Goal: Task Accomplishment & Management: Manage account settings

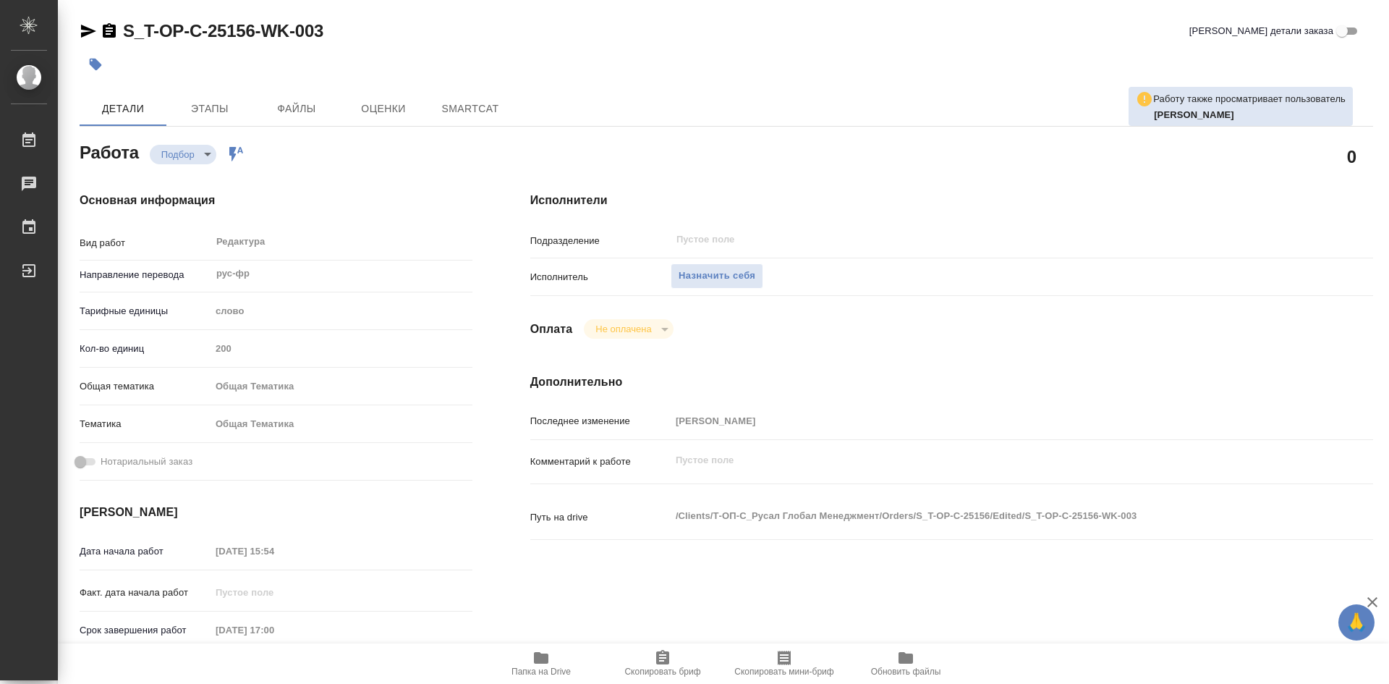
type textarea "x"
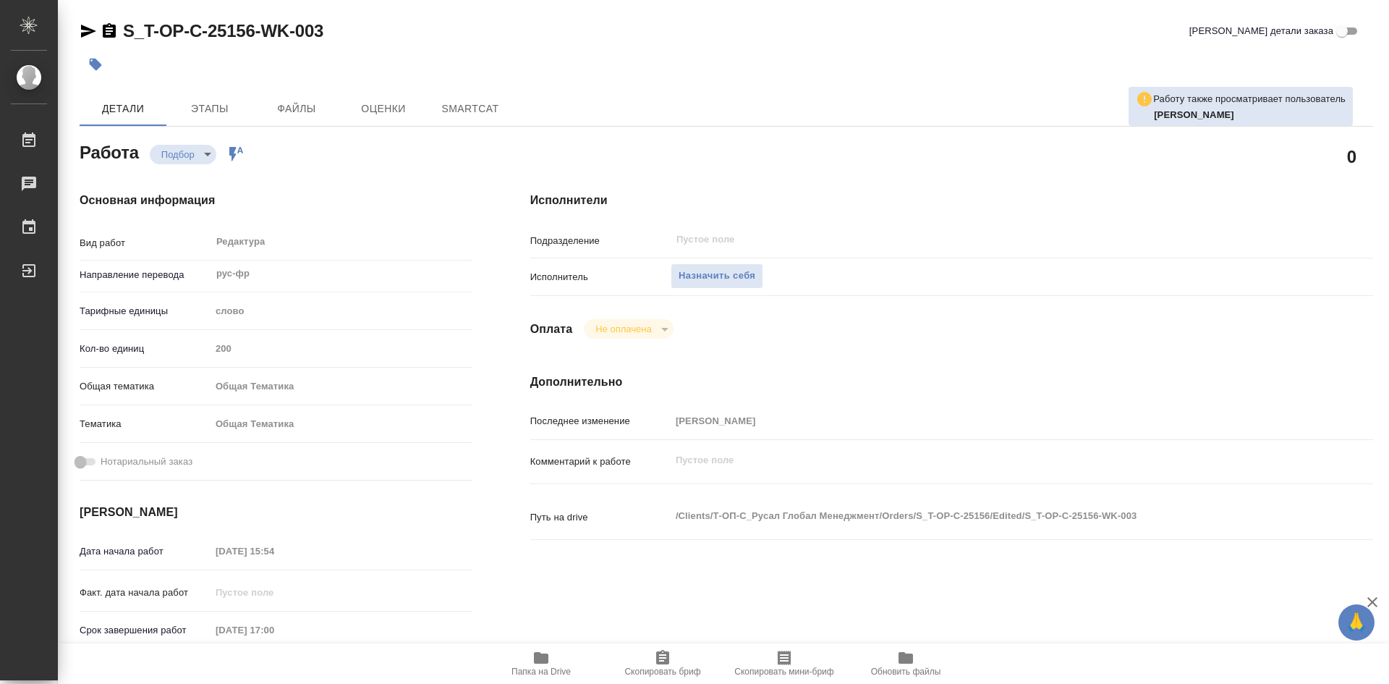
type textarea "x"
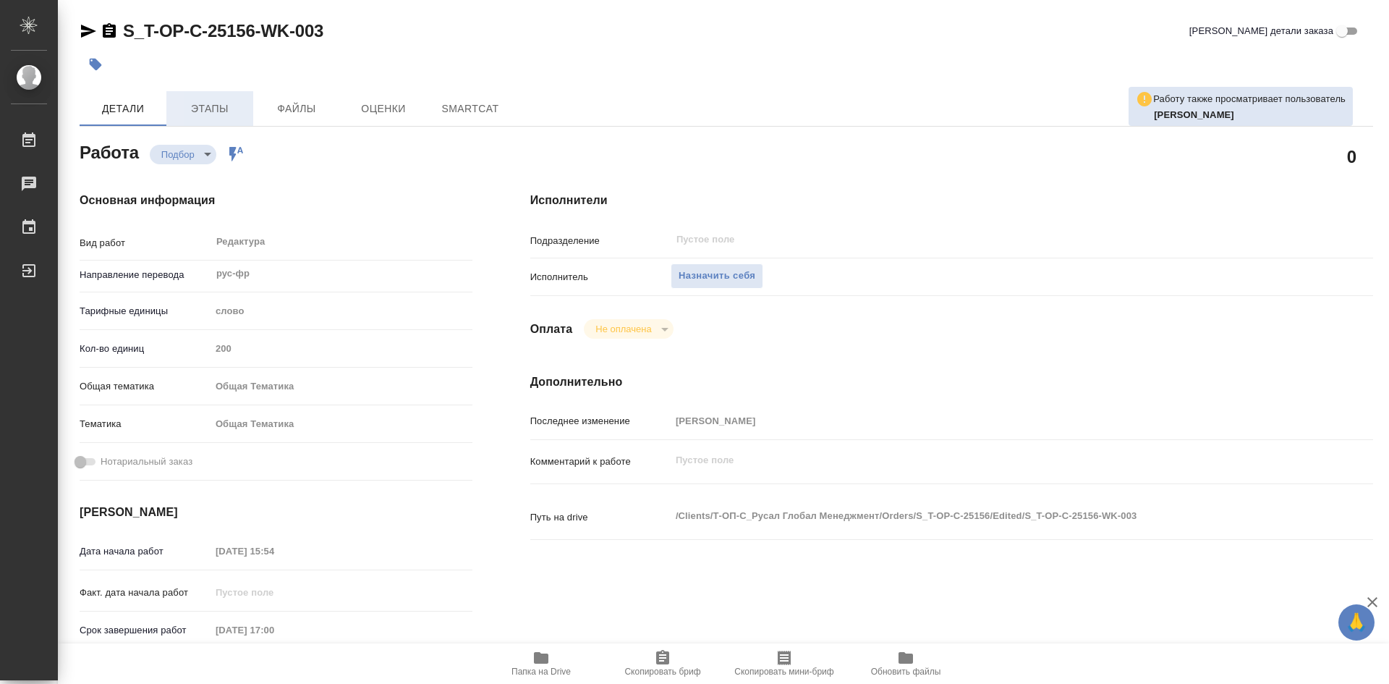
type textarea "x"
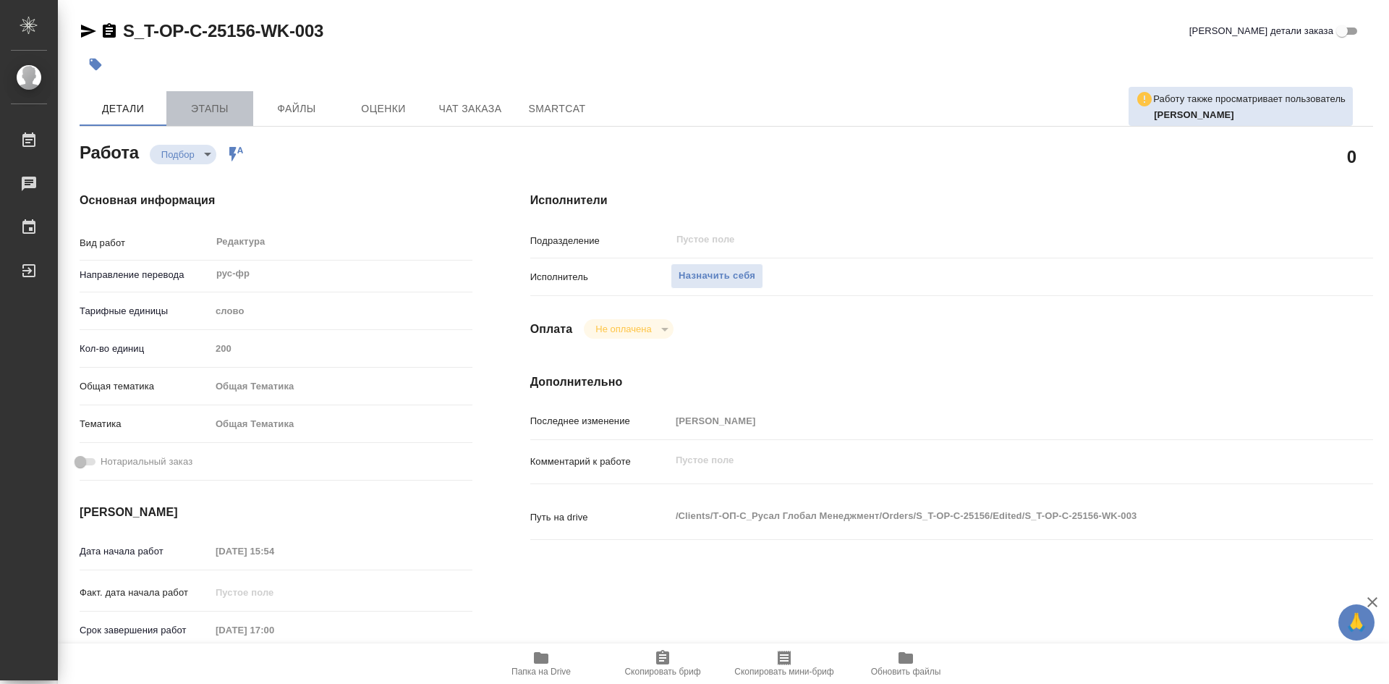
click at [227, 109] on span "Этапы" at bounding box center [209, 109] width 69 height 18
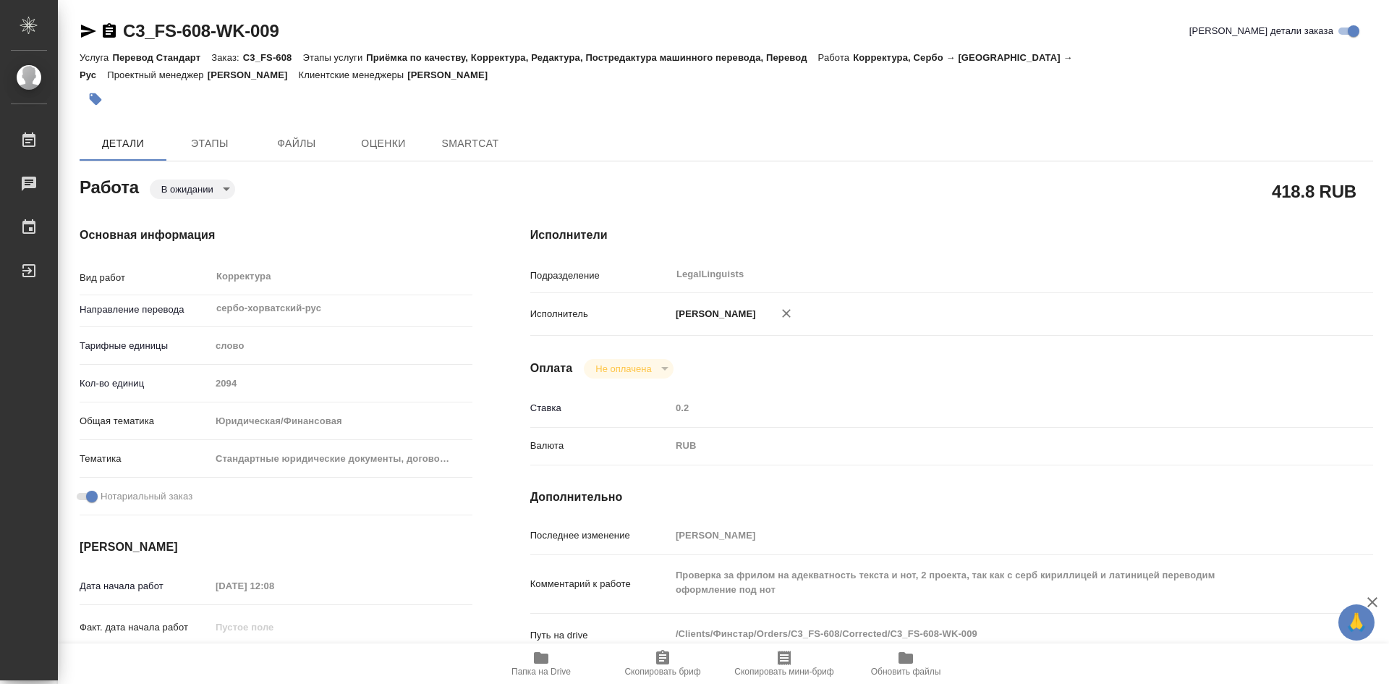
type textarea "x"
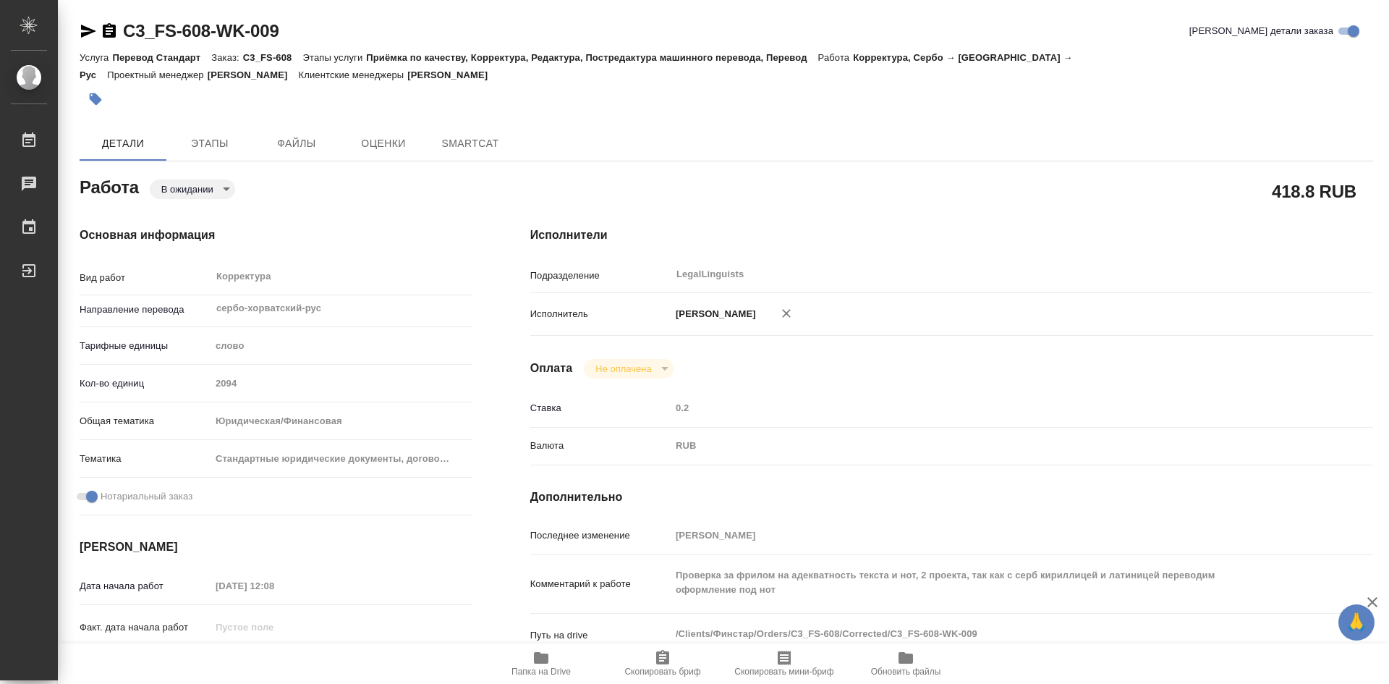
type textarea "x"
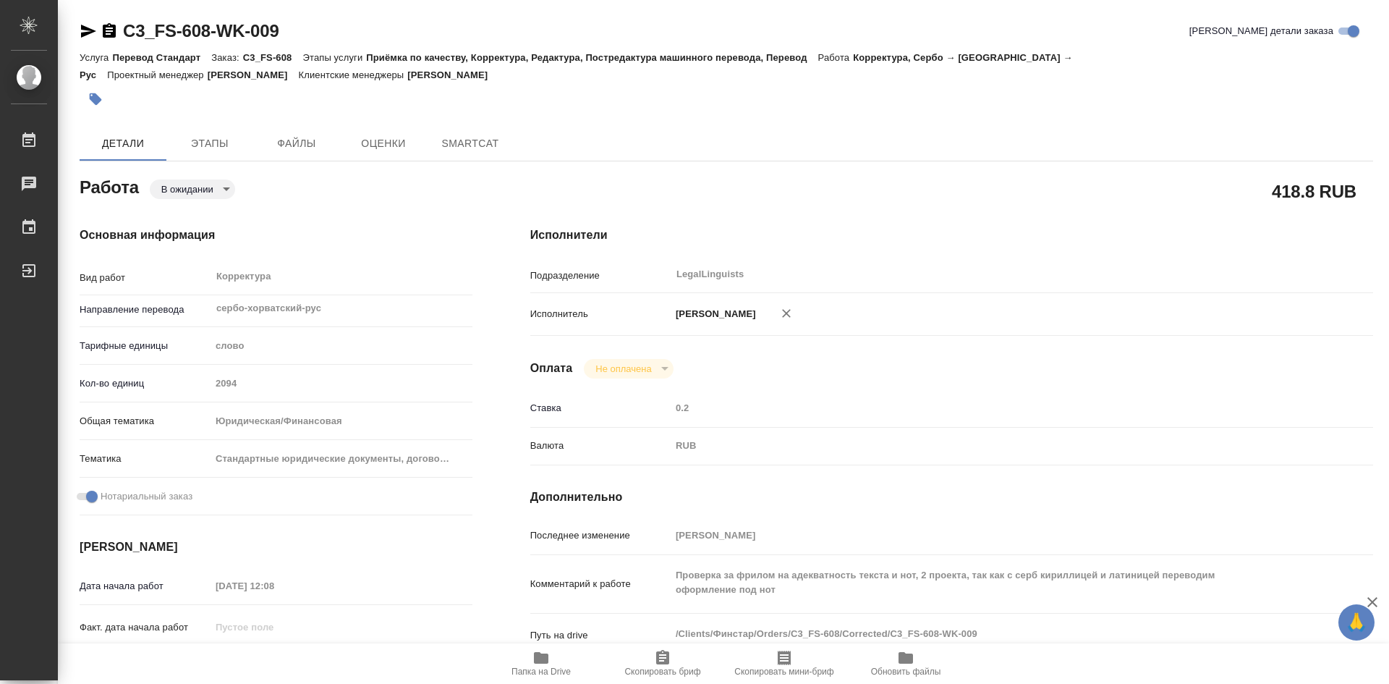
type textarea "x"
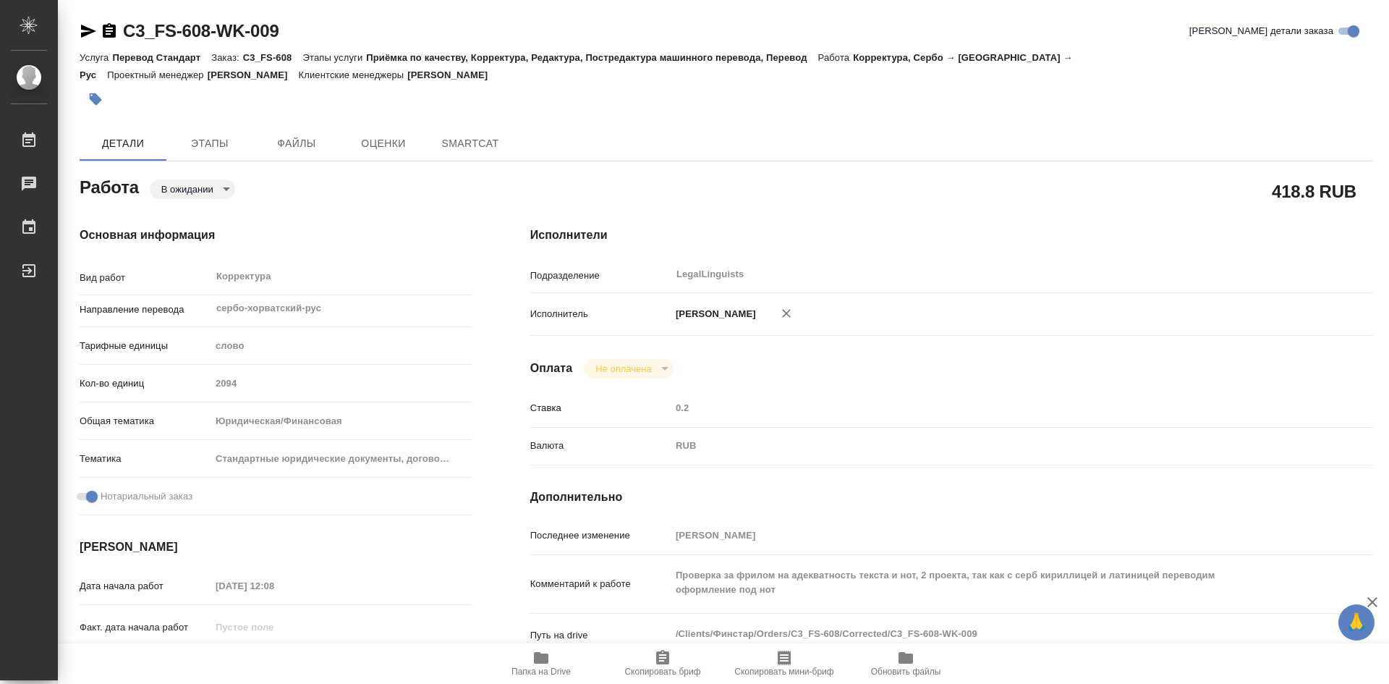
type textarea "x"
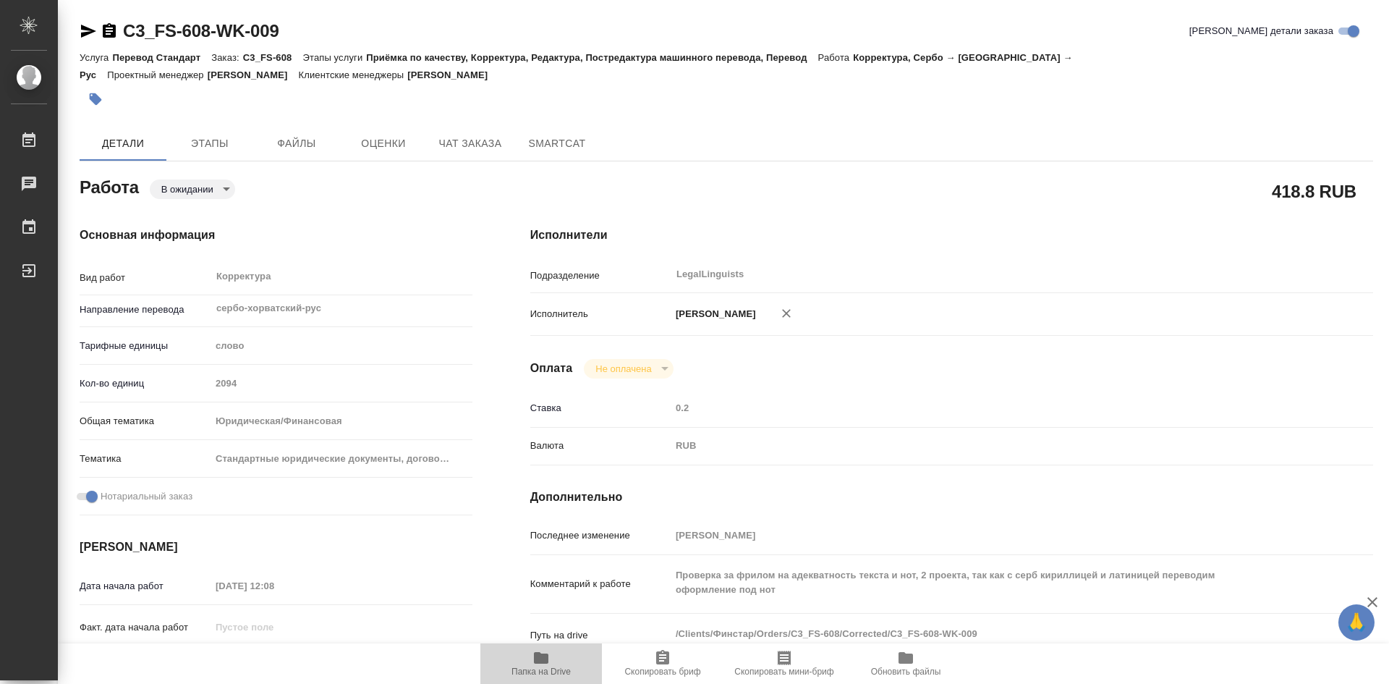
click at [543, 663] on icon "button" at bounding box center [541, 658] width 14 height 12
click at [542, 663] on icon "button" at bounding box center [541, 658] width 14 height 12
type textarea "x"
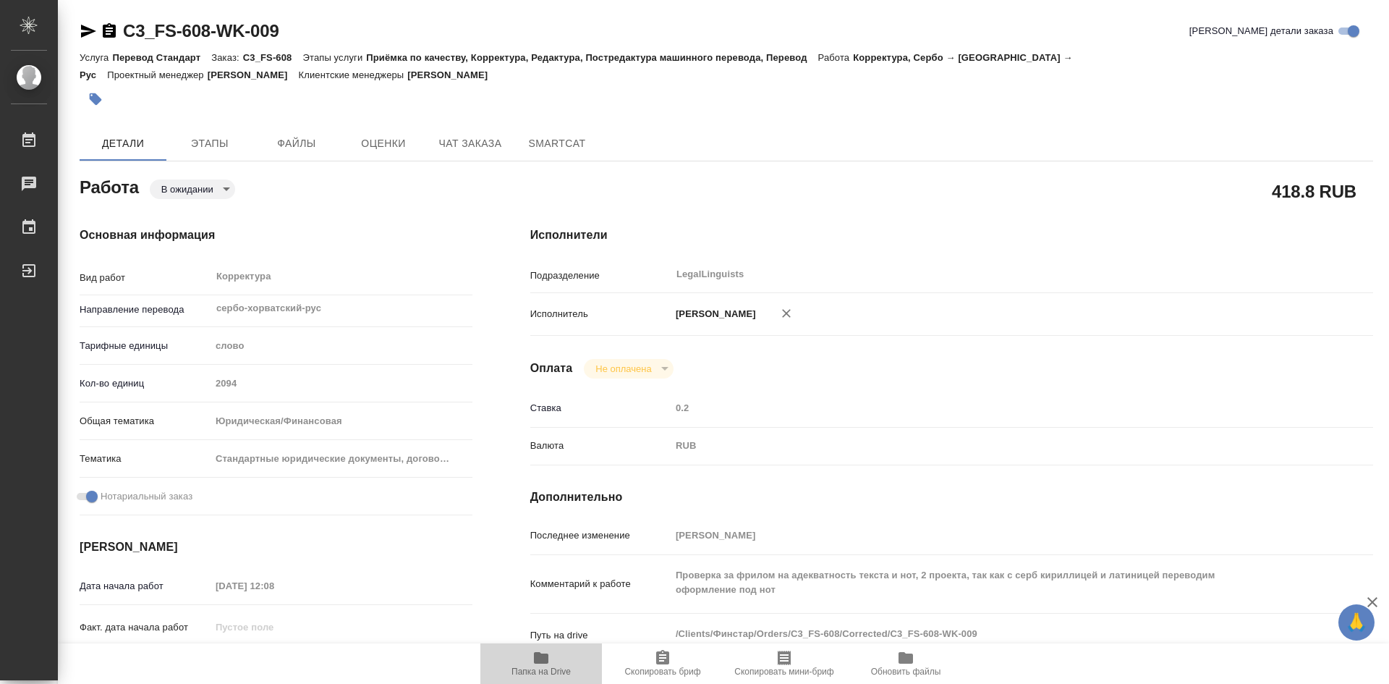
type textarea "x"
drag, startPoint x: 540, startPoint y: 663, endPoint x: 533, endPoint y: 660, distance: 7.6
click at [540, 663] on icon "button" at bounding box center [541, 658] width 14 height 12
type textarea "x"
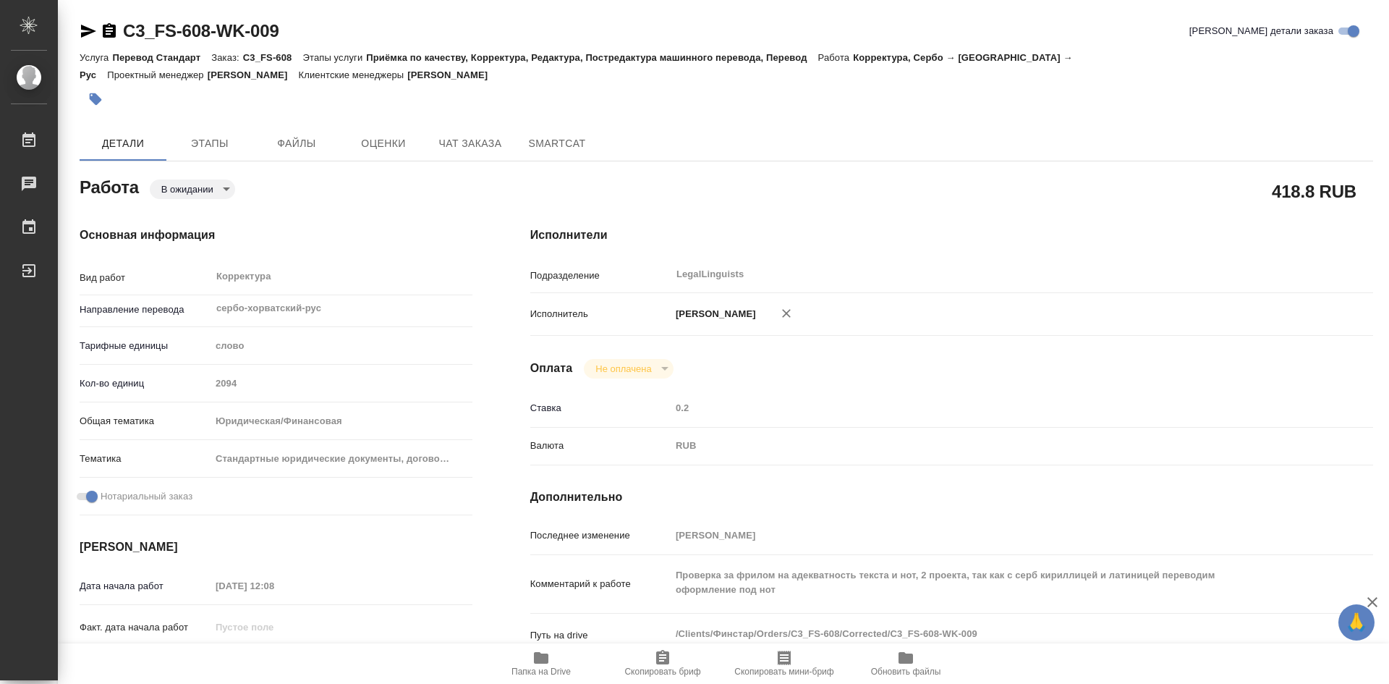
type textarea "x"
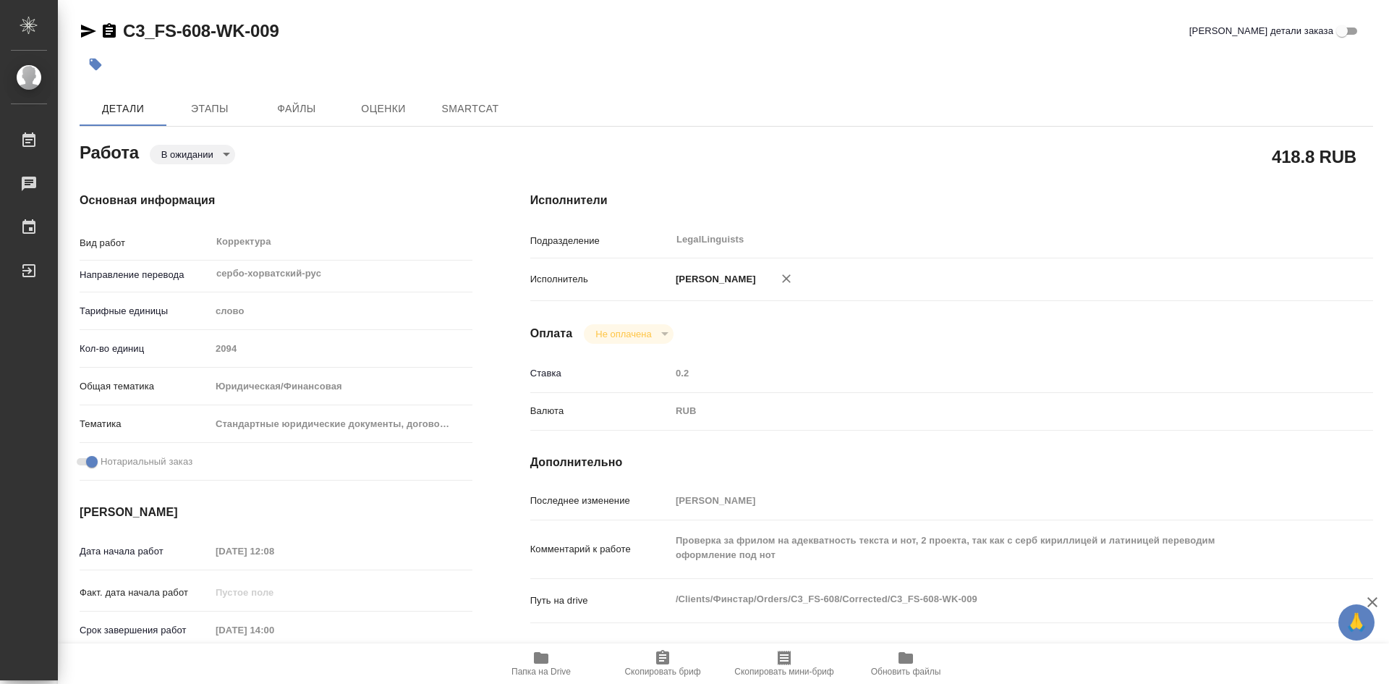
type textarea "x"
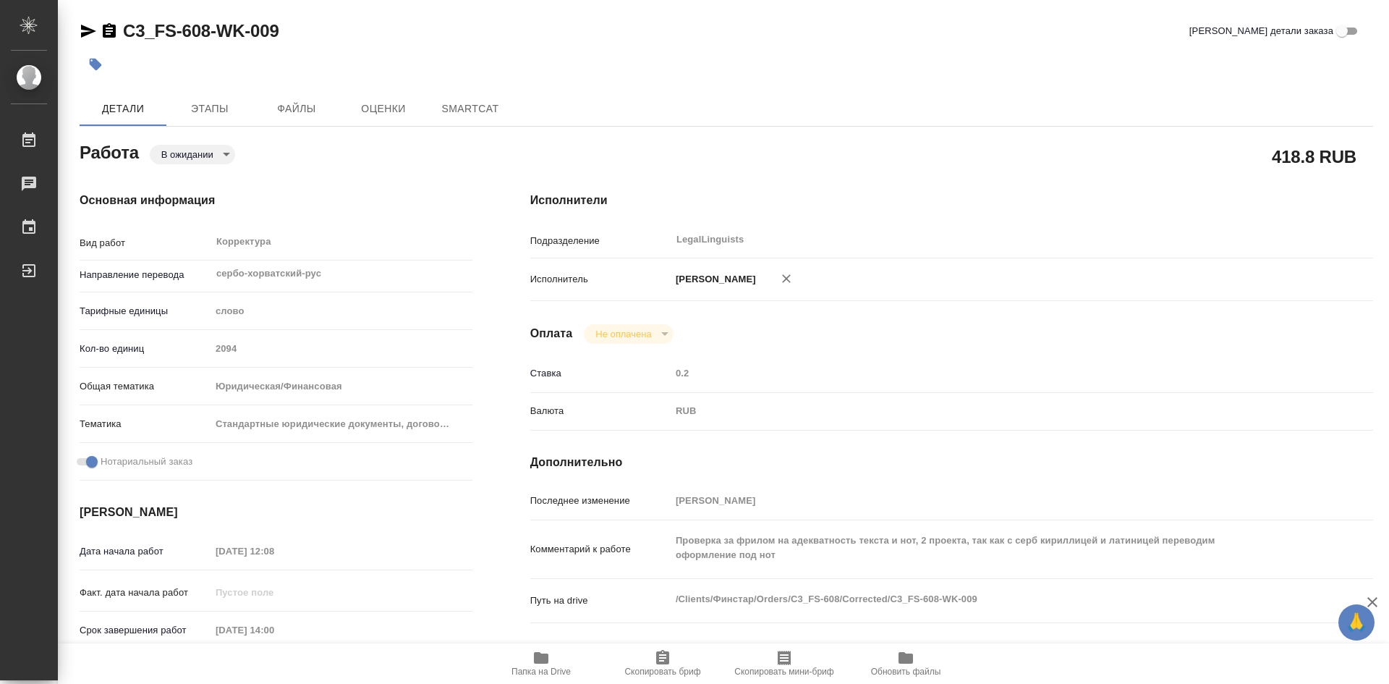
type textarea "x"
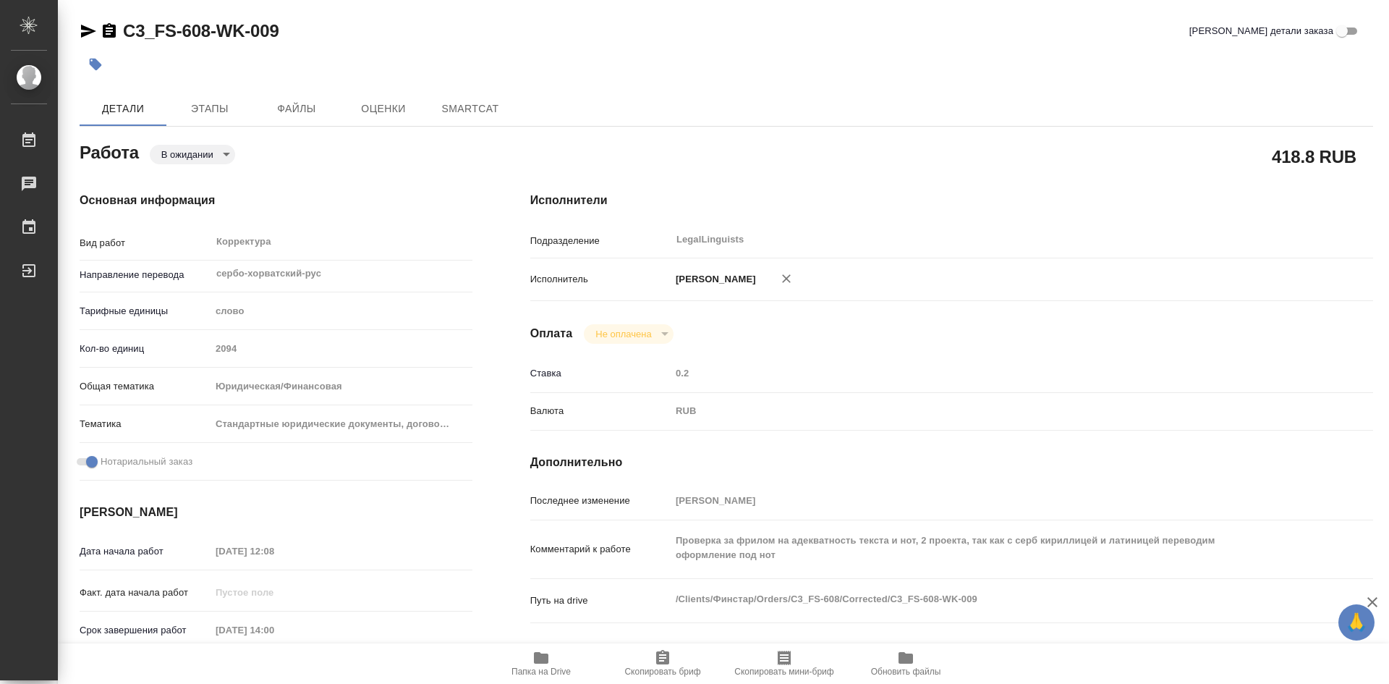
type textarea "x"
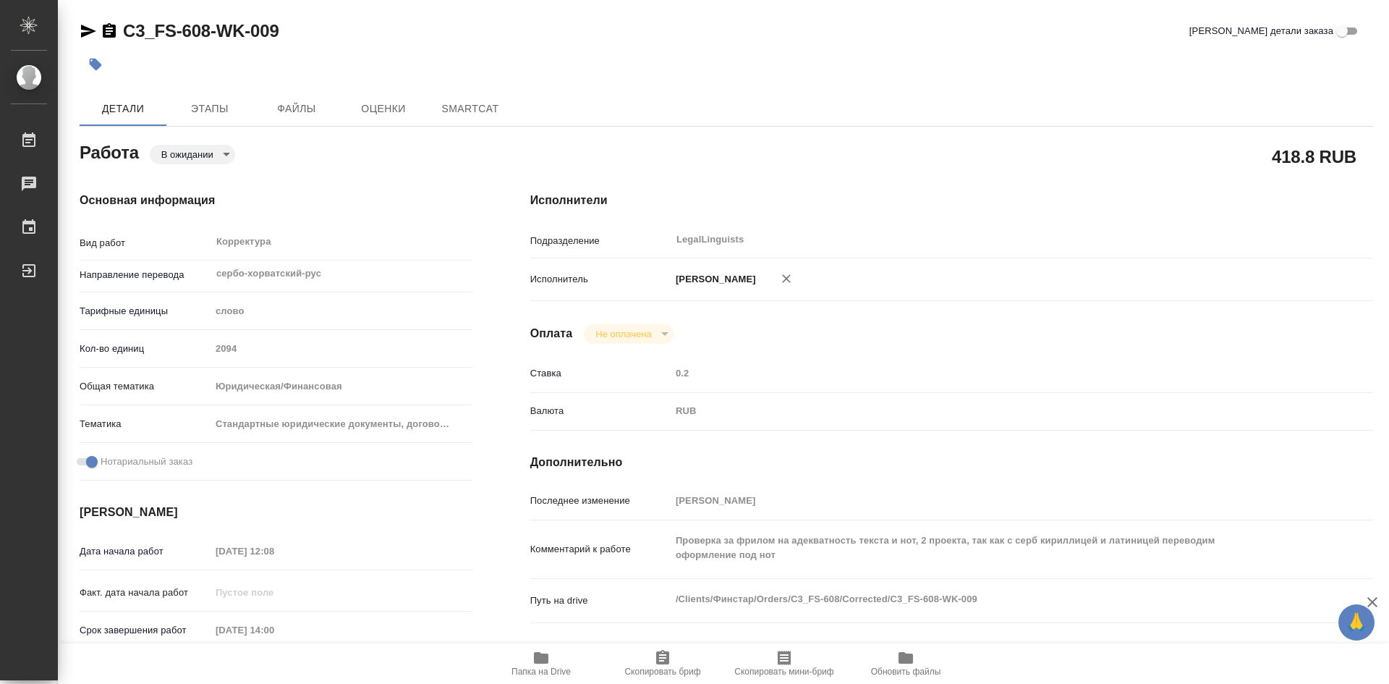
type textarea "x"
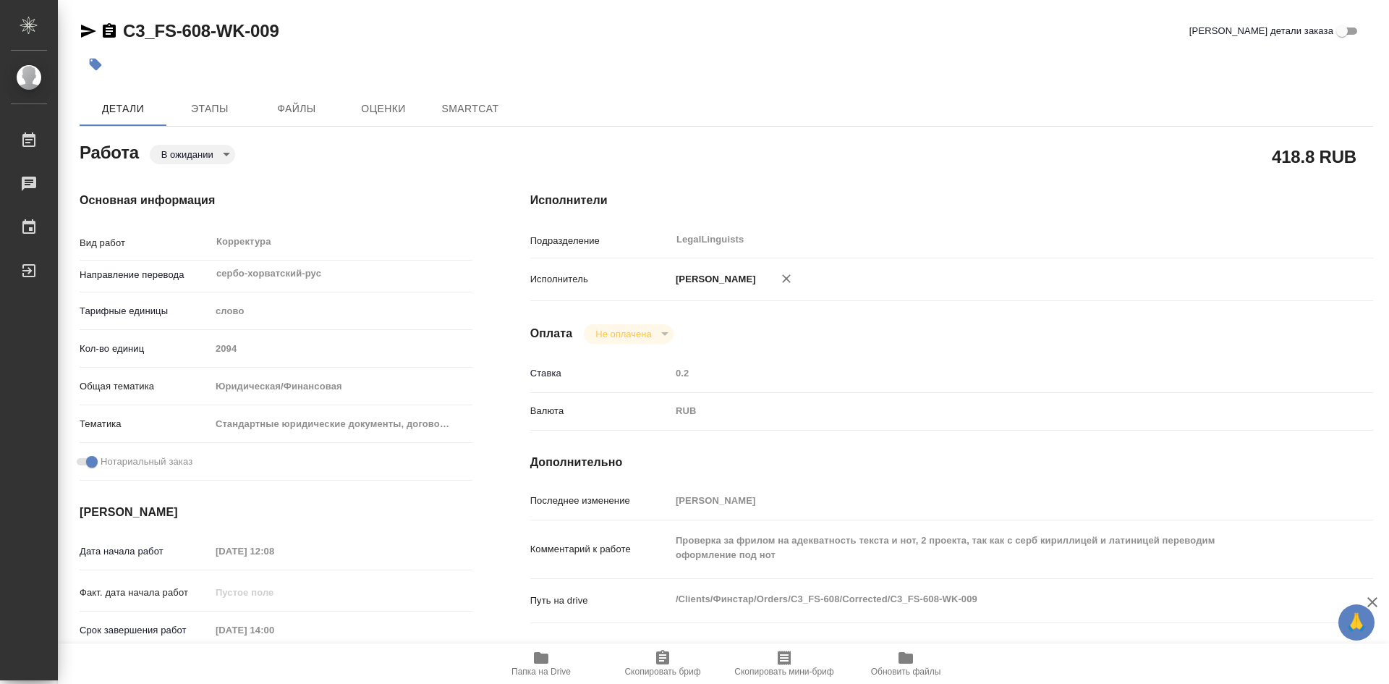
type textarea "x"
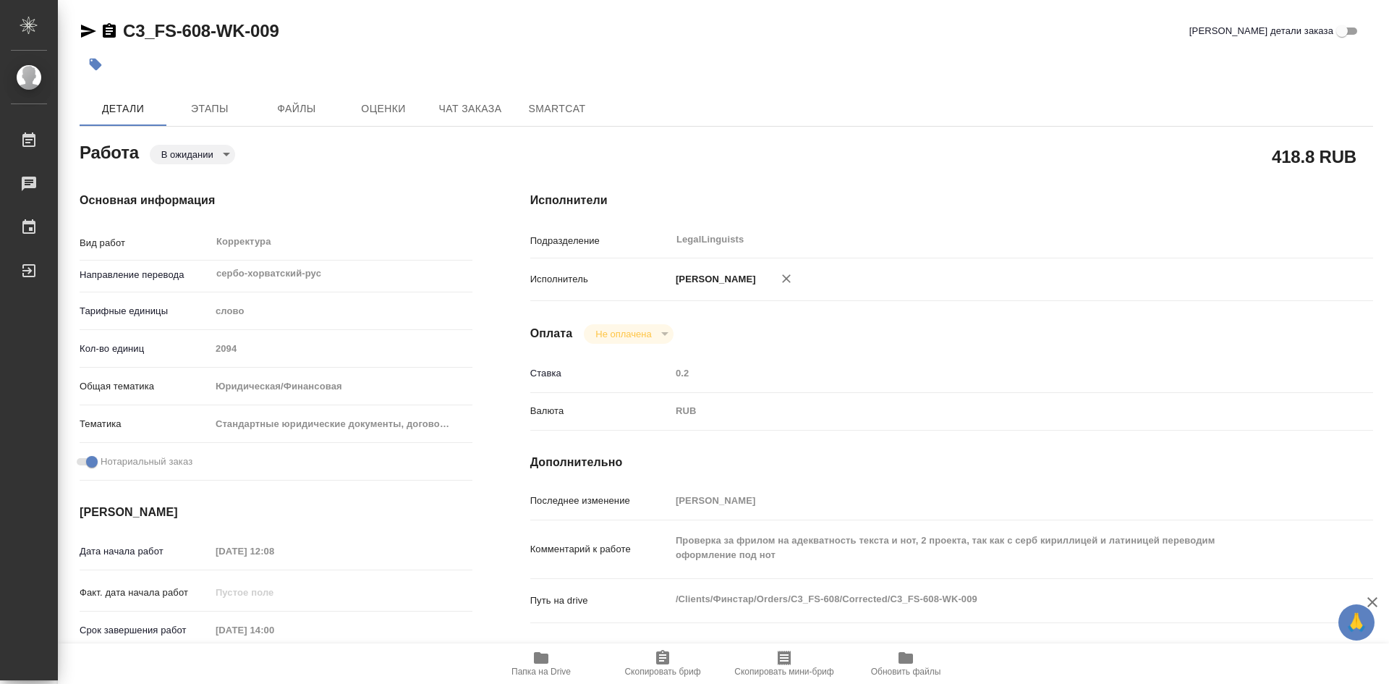
type textarea "x"
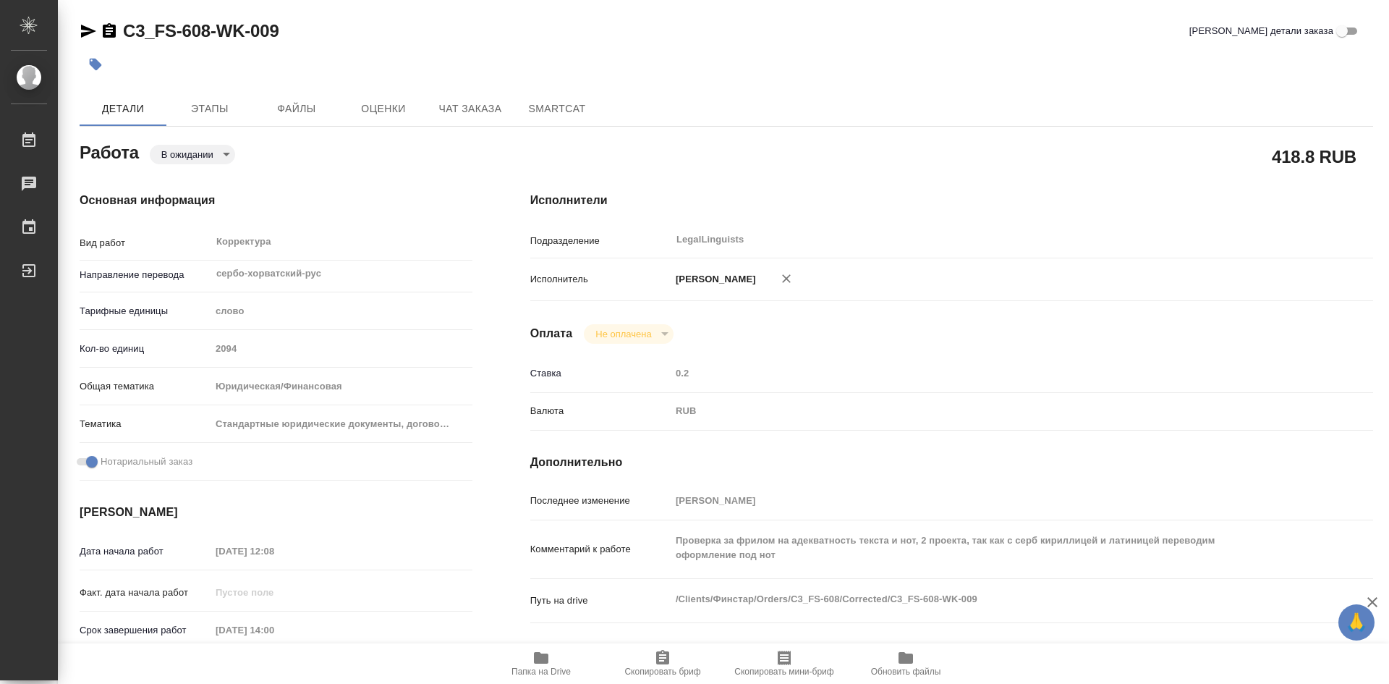
type textarea "x"
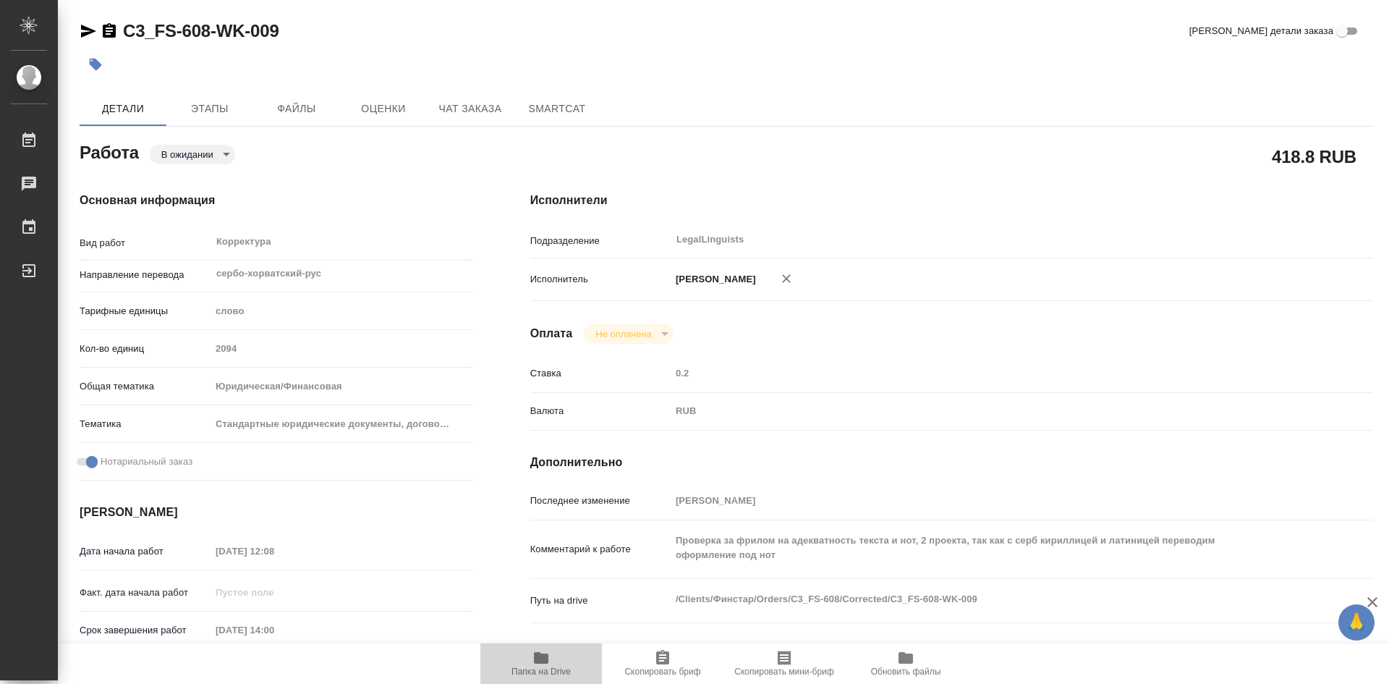
click at [537, 663] on icon "button" at bounding box center [541, 658] width 14 height 12
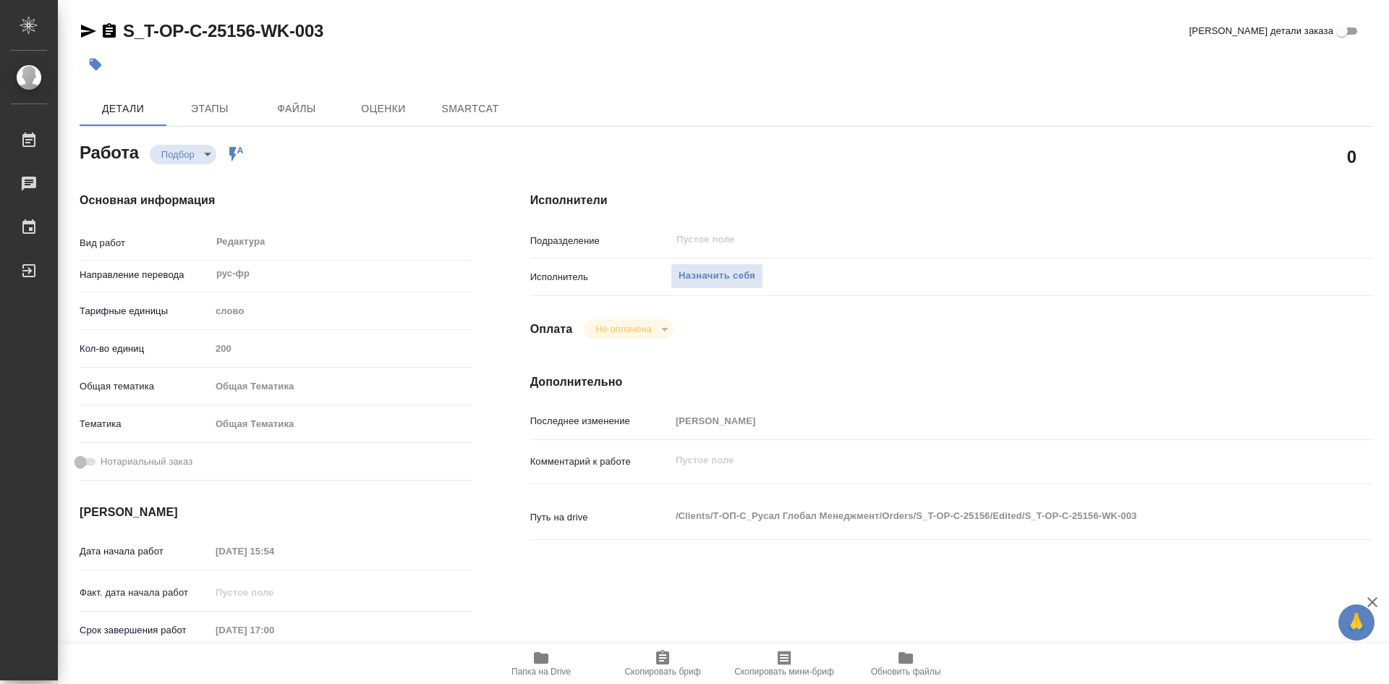
type textarea "x"
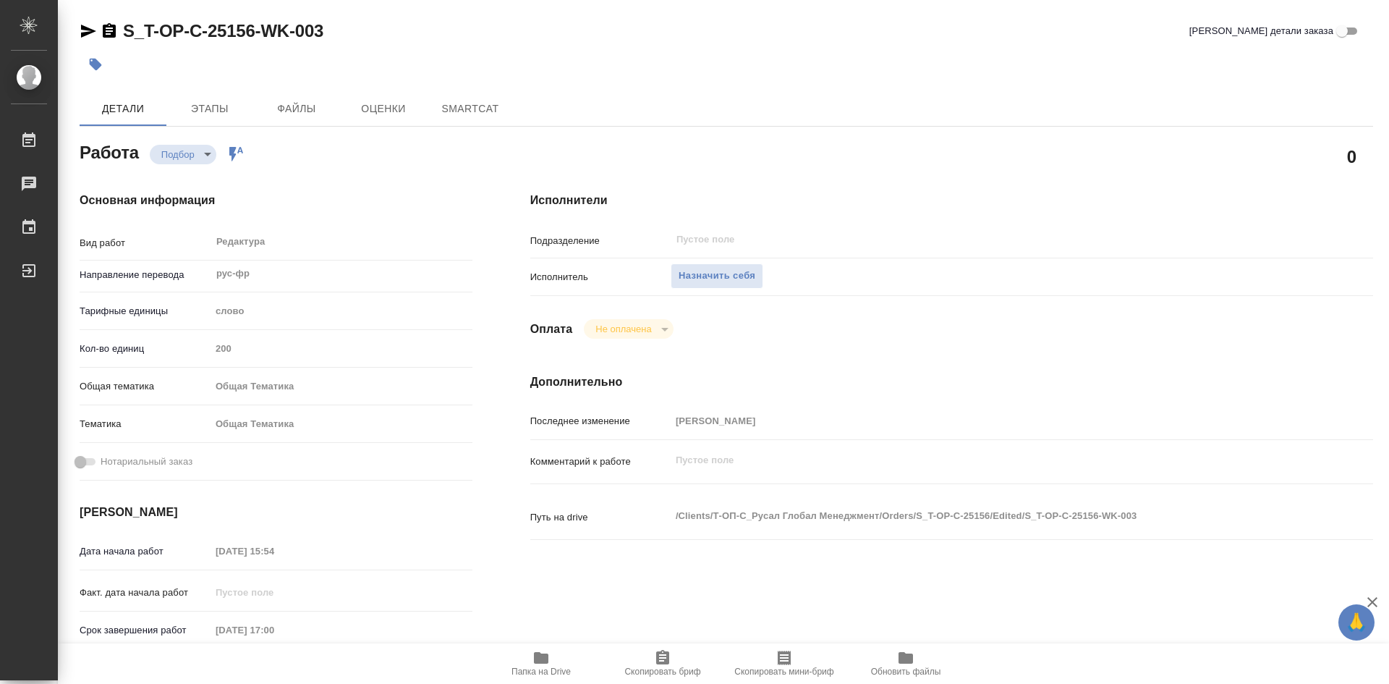
type textarea "x"
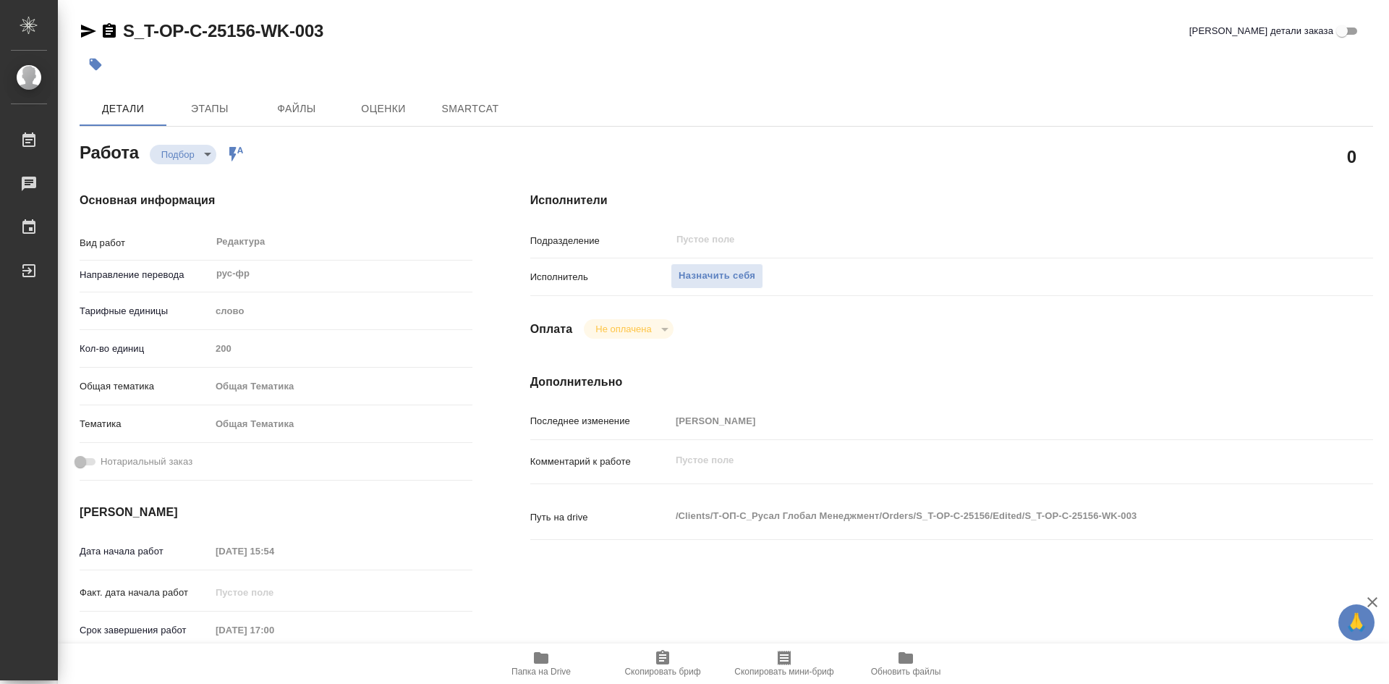
type textarea "x"
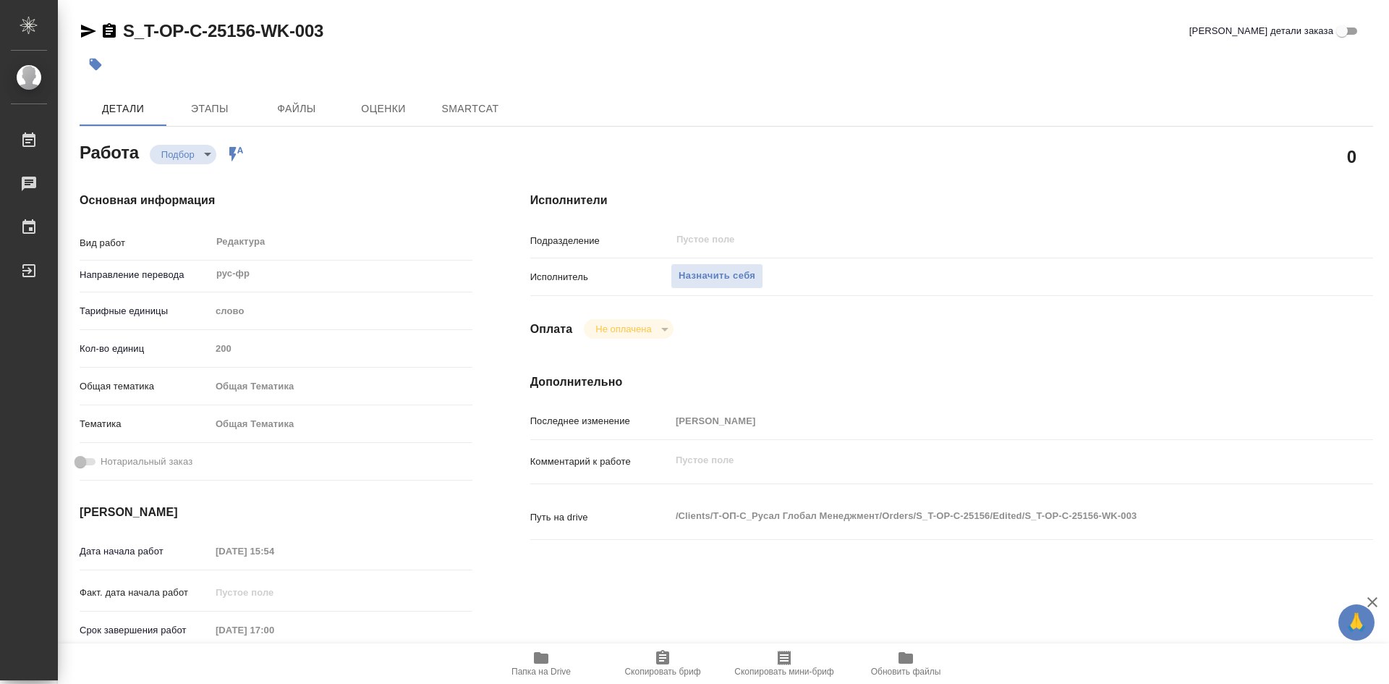
type textarea "x"
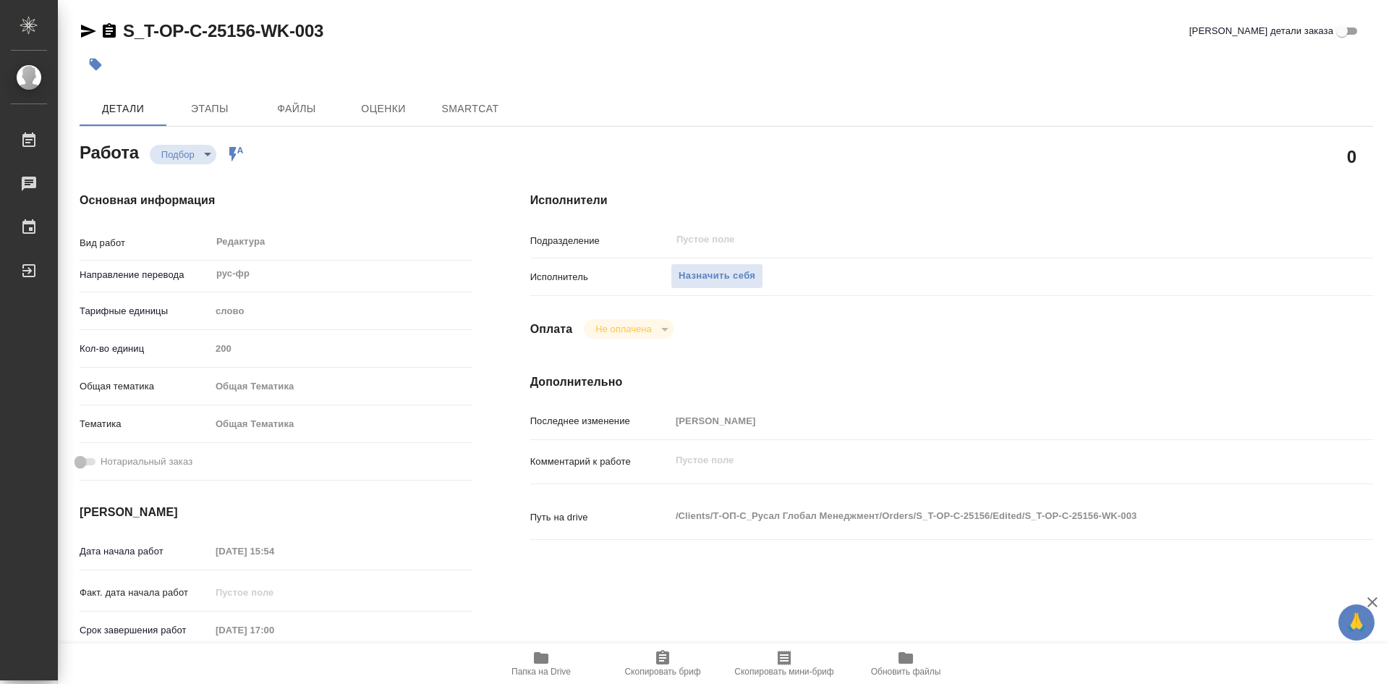
type textarea "x"
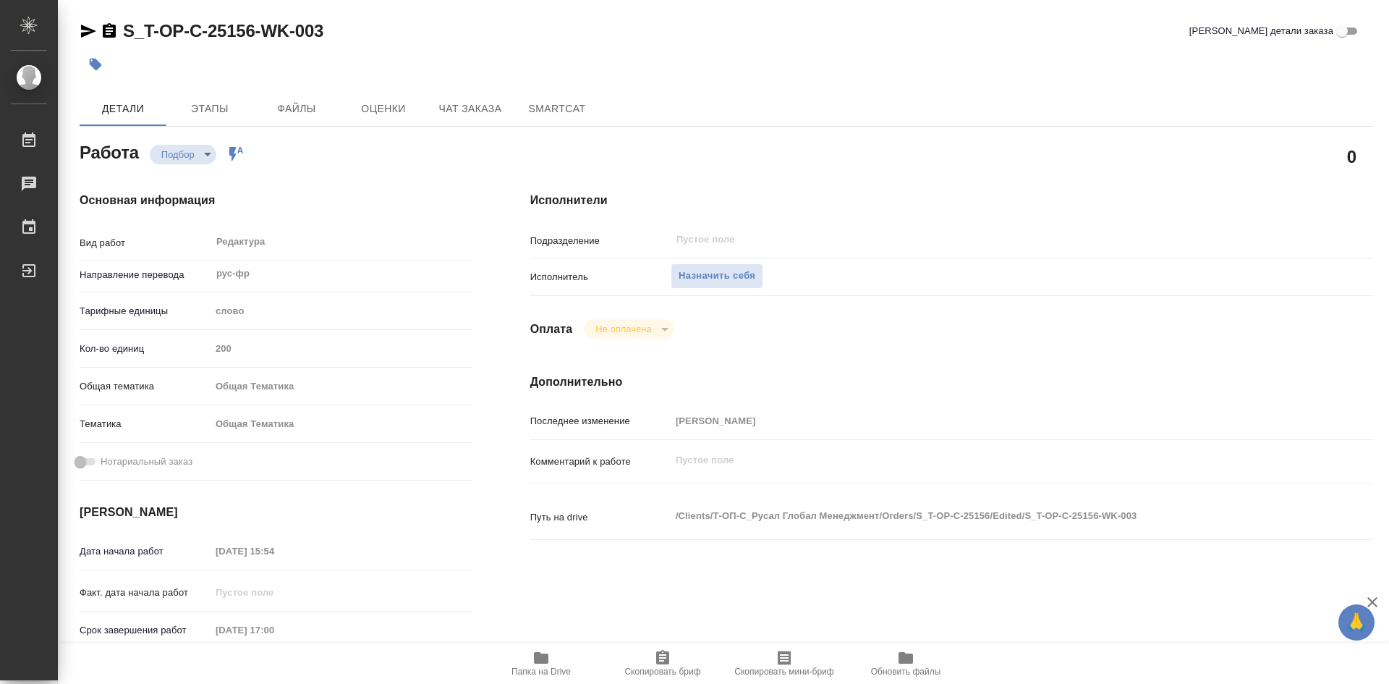
type textarea "x"
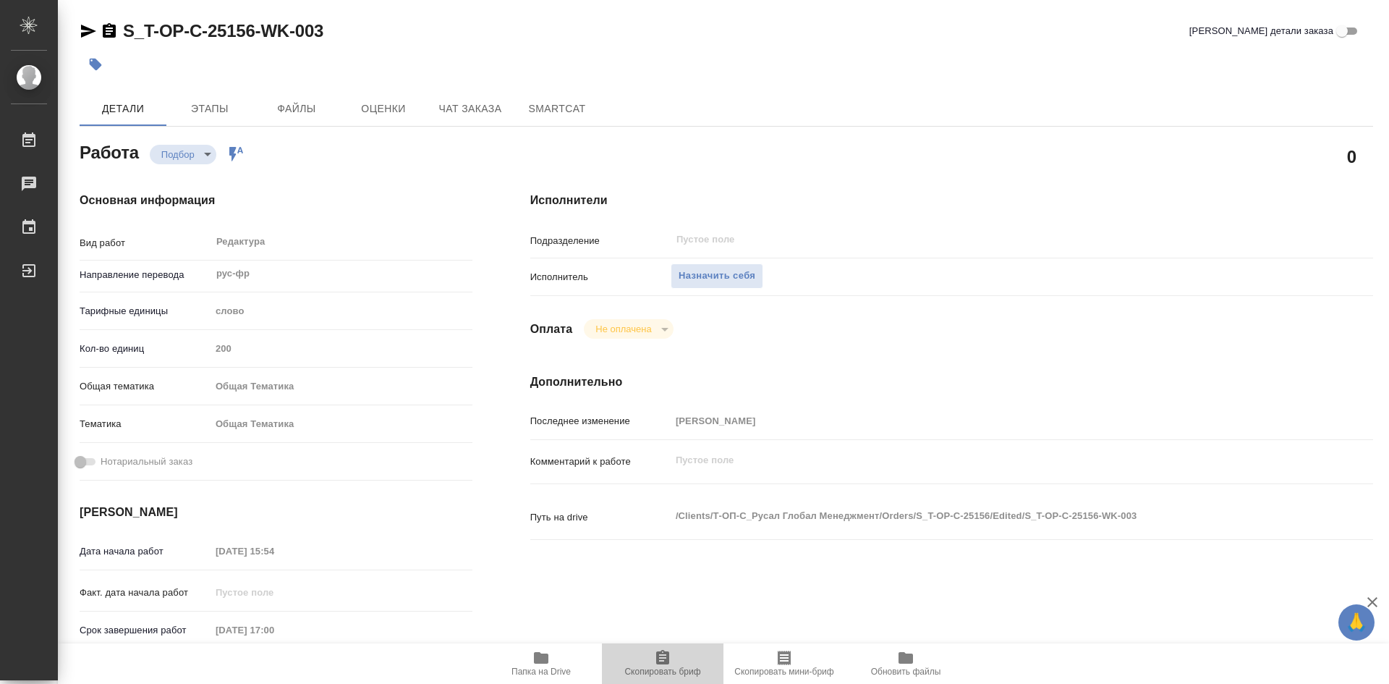
click at [669, 655] on icon "button" at bounding box center [662, 657] width 13 height 14
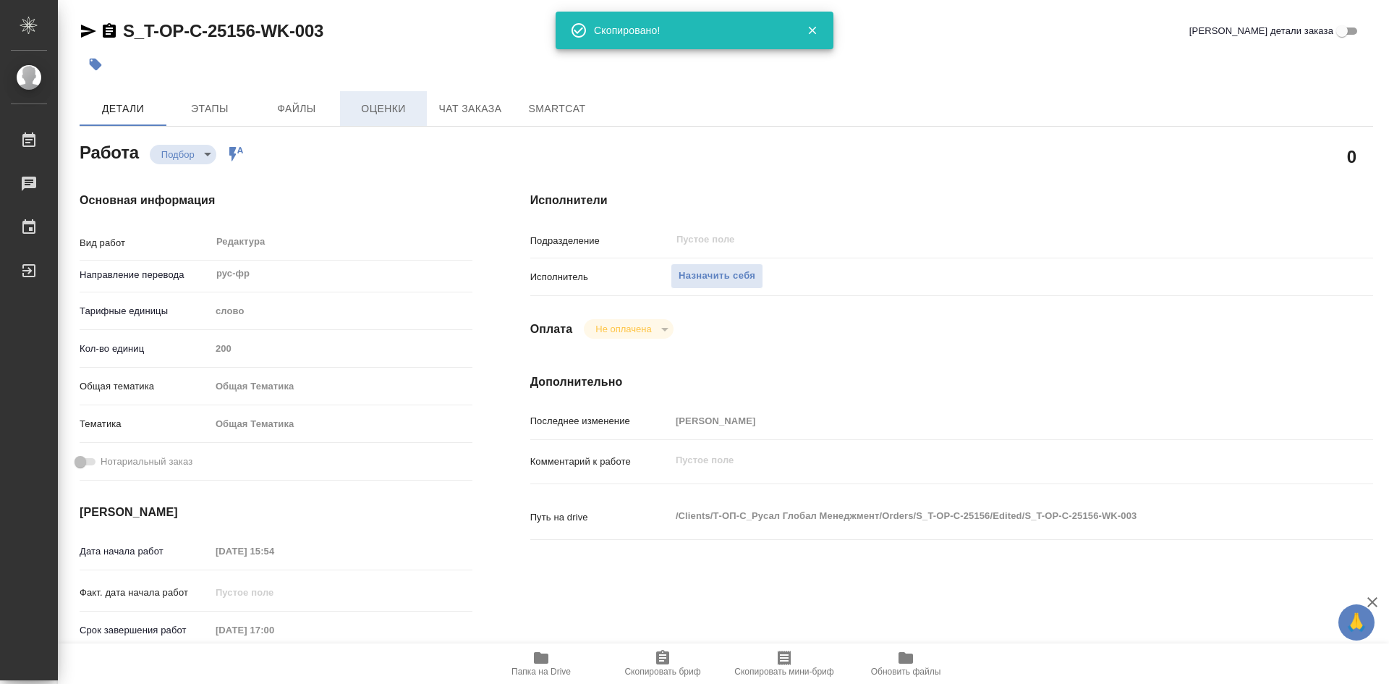
type textarea "x"
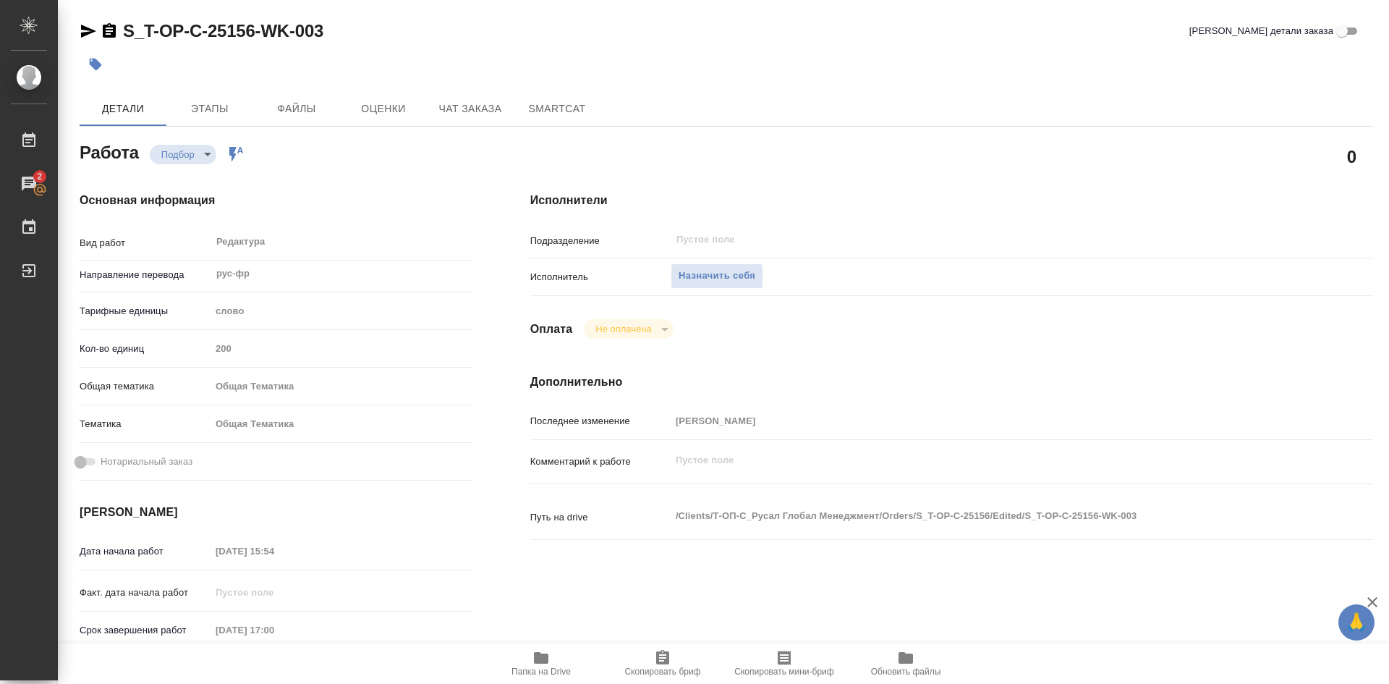
click at [545, 663] on icon "button" at bounding box center [541, 658] width 14 height 12
click at [550, 664] on span "Папка на Drive" at bounding box center [541, 662] width 104 height 27
click at [543, 663] on icon "button" at bounding box center [541, 658] width 14 height 12
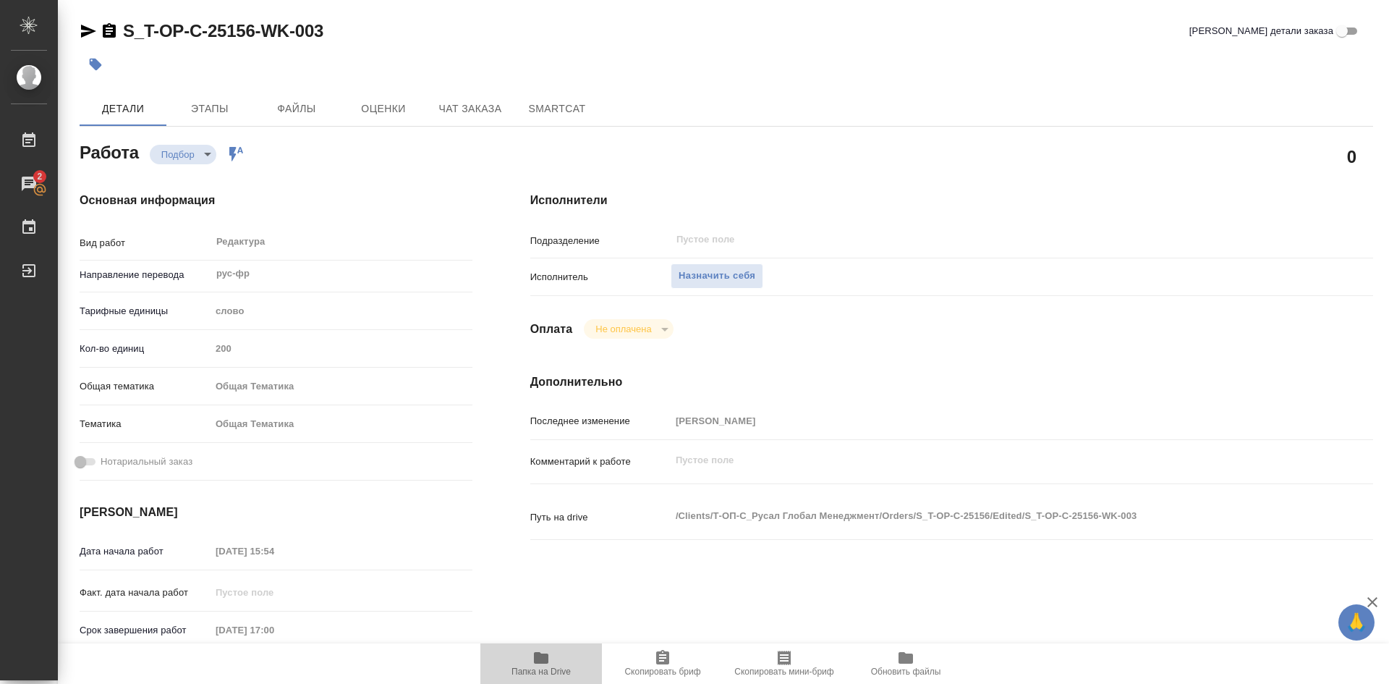
drag, startPoint x: 543, startPoint y: 663, endPoint x: 543, endPoint y: 614, distance: 48.5
click at [542, 660] on icon "button" at bounding box center [541, 658] width 14 height 12
